Goal: Transaction & Acquisition: Purchase product/service

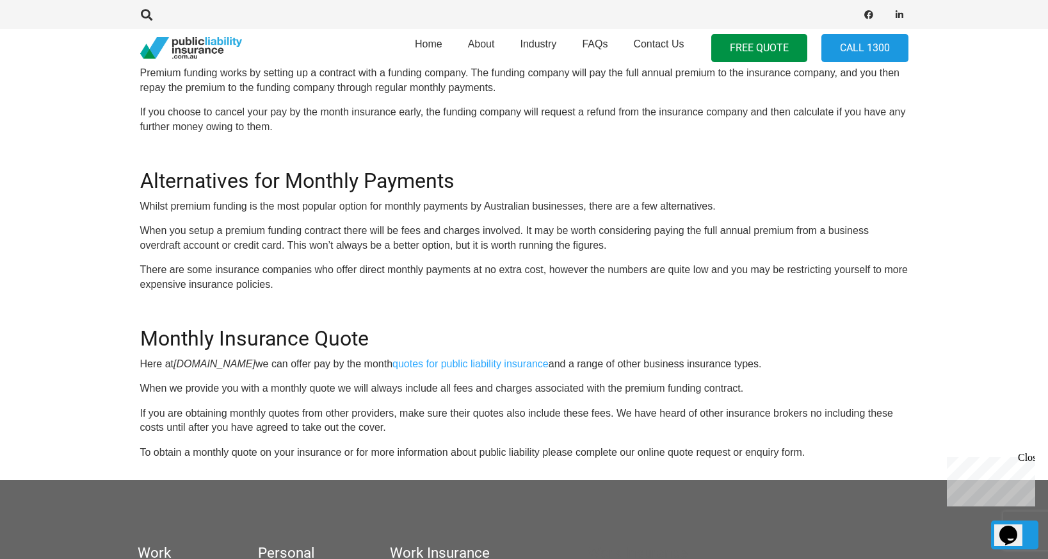
scroll to position [913, 0]
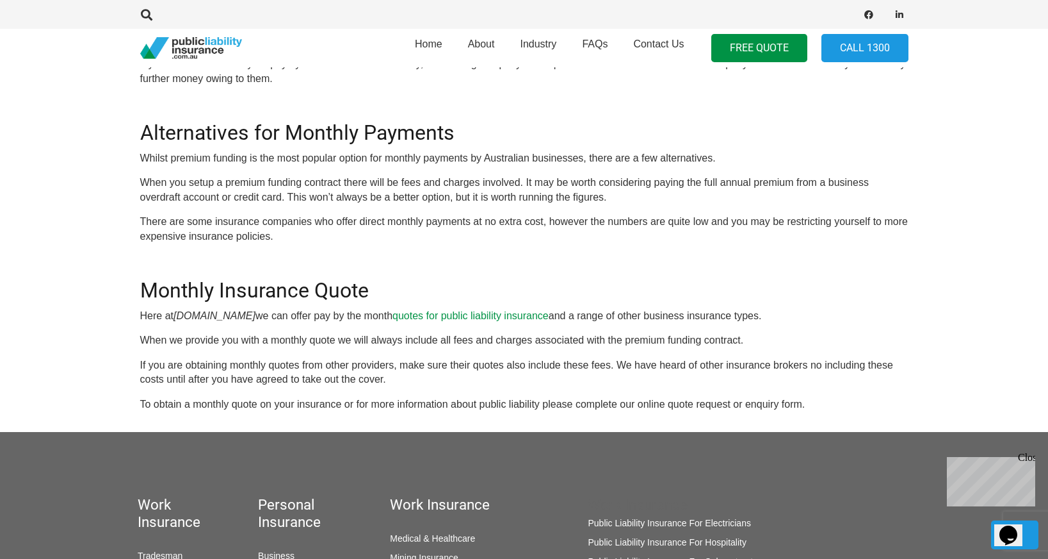
click at [514, 317] on link "quotes for public liability insurance" at bounding box center [471, 315] width 156 height 11
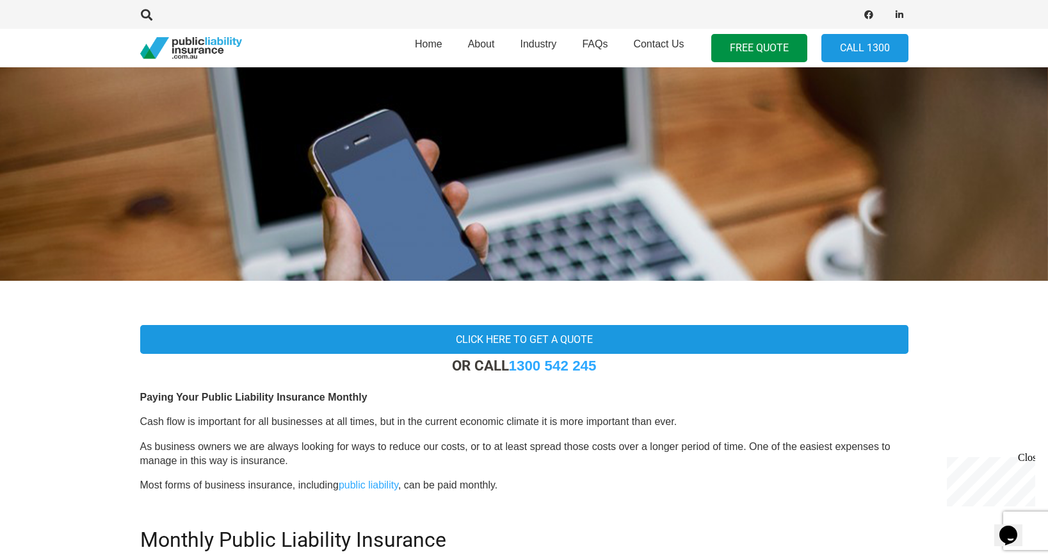
scroll to position [111, 0]
